Goal: Task Accomplishment & Management: Manage account settings

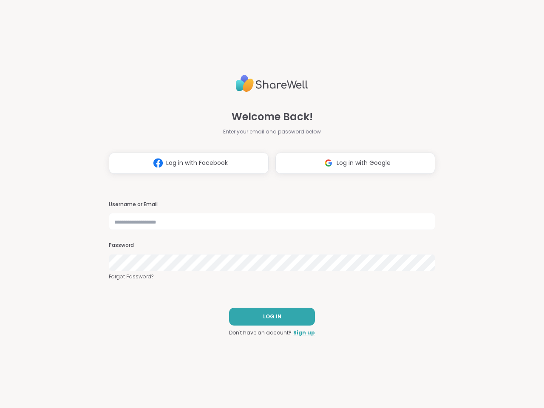
click at [268, 204] on h3 "Username or Email" at bounding box center [272, 204] width 326 height 7
click at [185, 163] on span "Log in with Facebook" at bounding box center [197, 162] width 62 height 9
click at [352, 163] on span "Log in with Google" at bounding box center [363, 162] width 54 height 9
click at [268, 316] on span "LOG IN" at bounding box center [272, 317] width 18 height 8
